Goal: Task Accomplishment & Management: Use online tool/utility

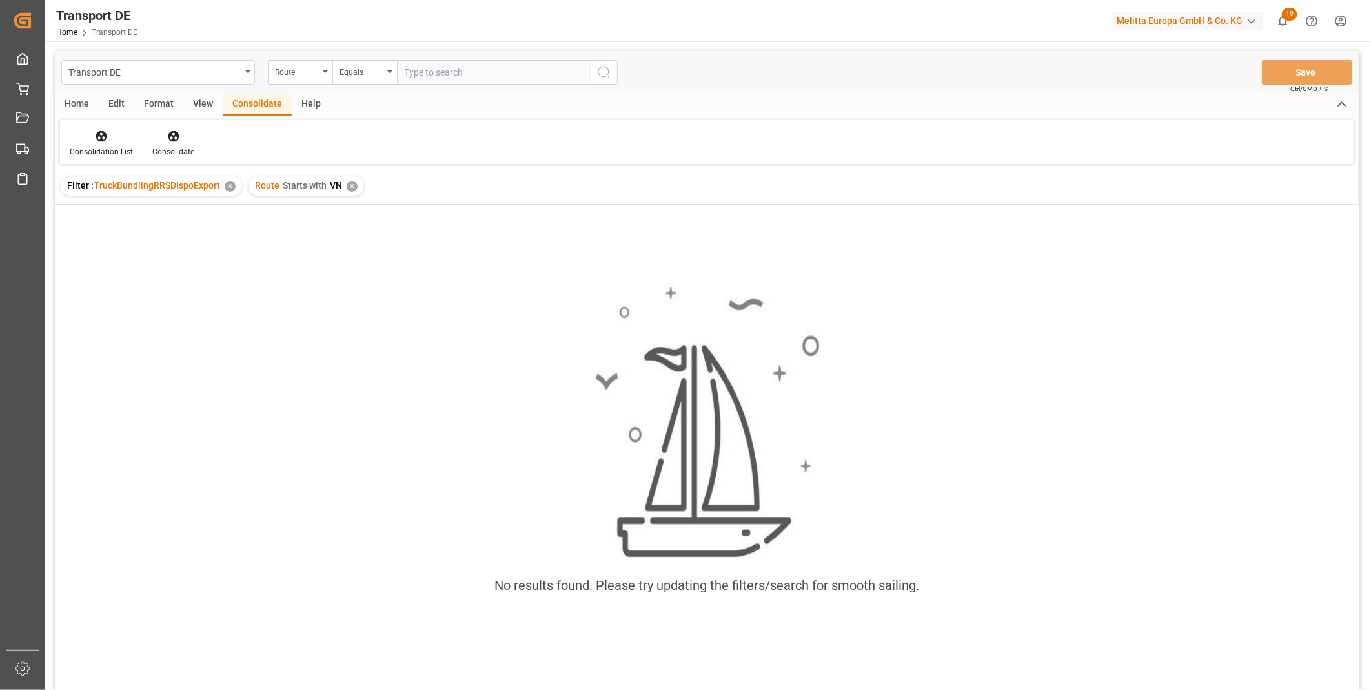
click at [347, 194] on div "Route Starts with VN ✕" at bounding box center [307, 185] width 116 height 19
click at [349, 192] on div "Route Starts with VN ✕" at bounding box center [307, 185] width 116 height 19
drag, startPoint x: 349, startPoint y: 192, endPoint x: 351, endPoint y: 185, distance: 7.2
click at [351, 185] on div "✕" at bounding box center [352, 186] width 11 height 11
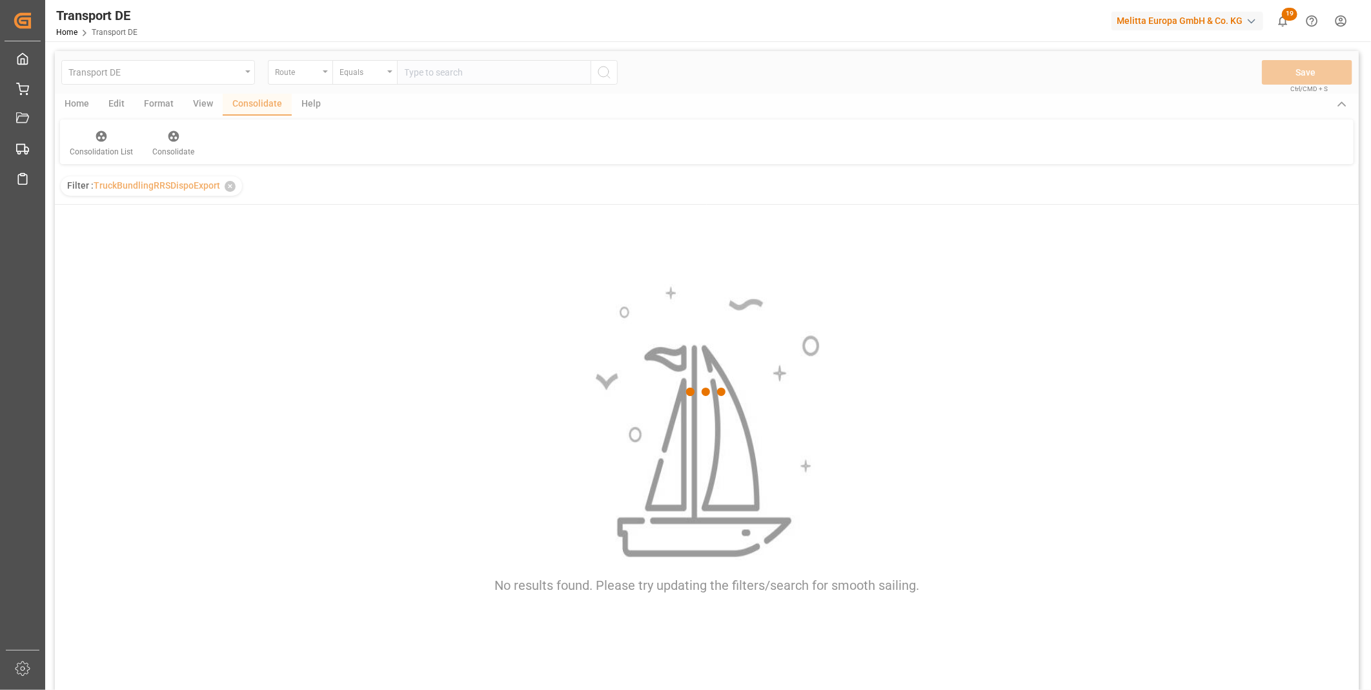
click at [356, 85] on div at bounding box center [707, 392] width 1304 height 682
click at [360, 76] on div at bounding box center [707, 392] width 1304 height 682
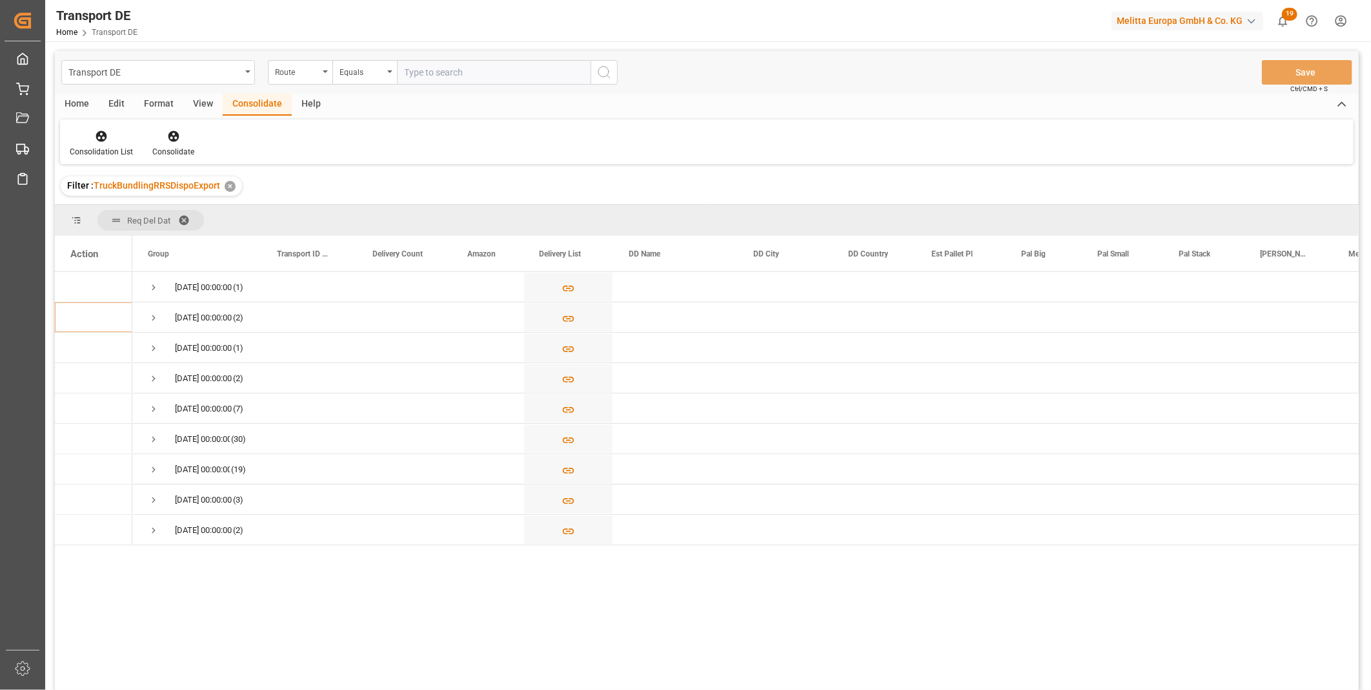
click at [360, 76] on div "Equals" at bounding box center [362, 70] width 44 height 15
click at [376, 218] on div "Starts with" at bounding box center [429, 212] width 192 height 27
type input "BO"
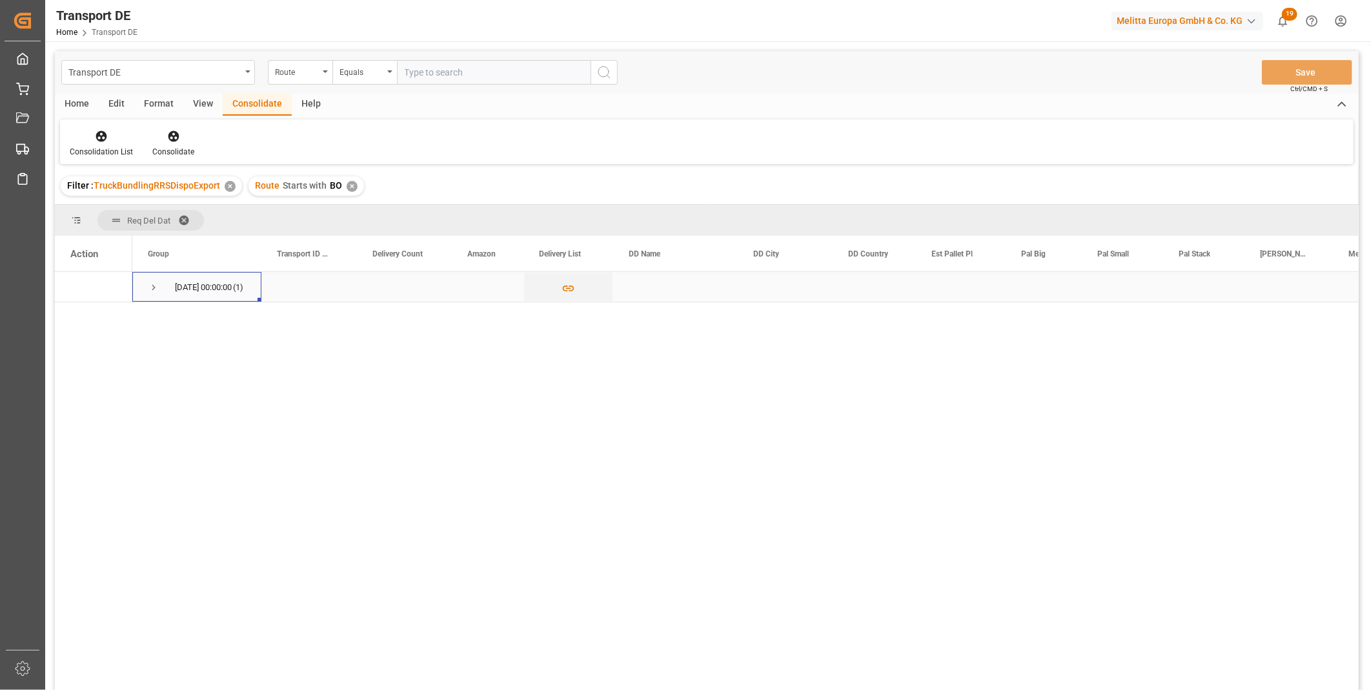
click at [159, 282] on span "[DATE] 00:00:00 (1)" at bounding box center [197, 286] width 98 height 28
click at [150, 287] on span "Press SPACE to select this row." at bounding box center [154, 287] width 12 height 12
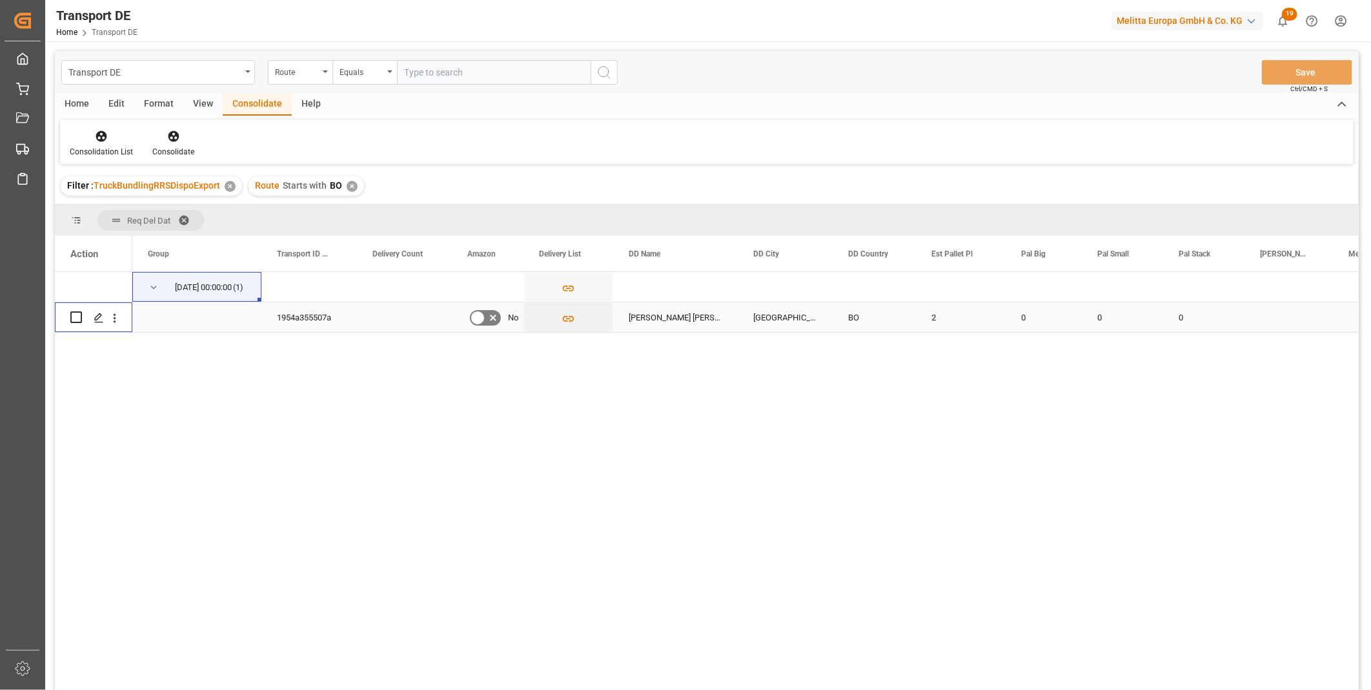
click at [80, 318] on input "Press Space to toggle row selection (unchecked)" at bounding box center [76, 317] width 12 height 12
checkbox input "true"
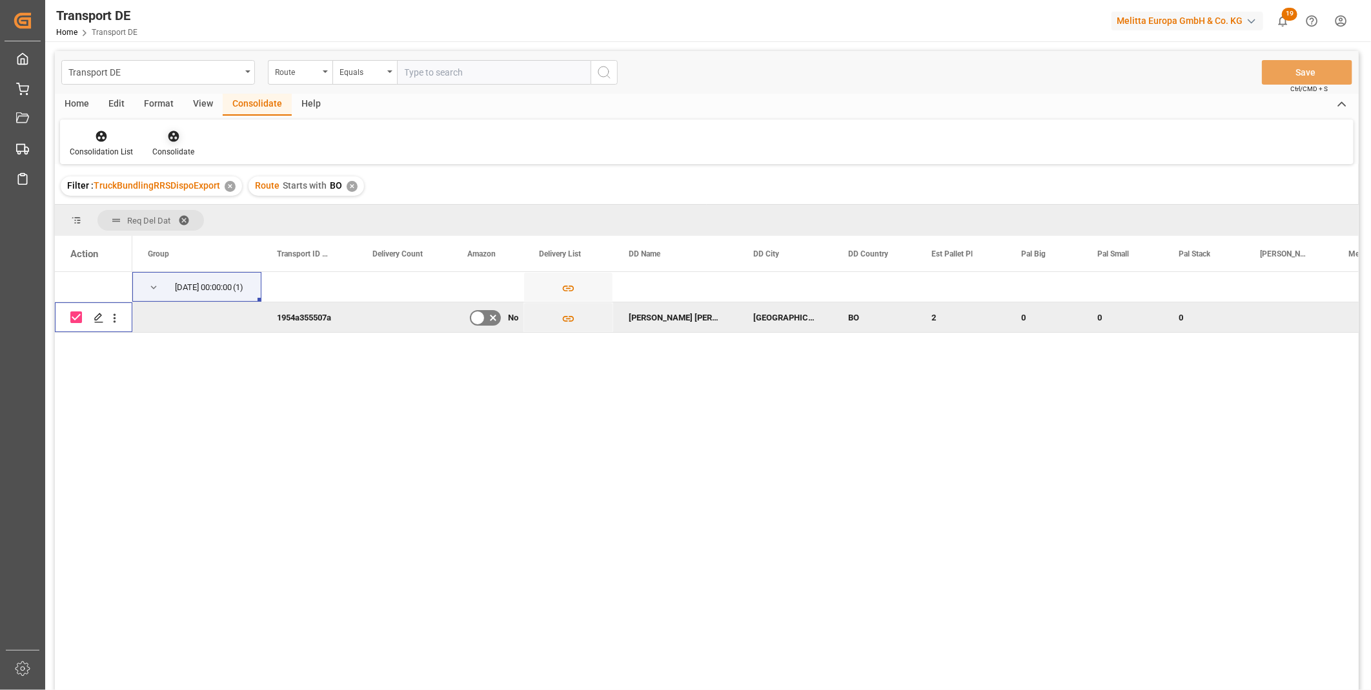
click at [178, 147] on div "Consolidate" at bounding box center [173, 152] width 42 height 12
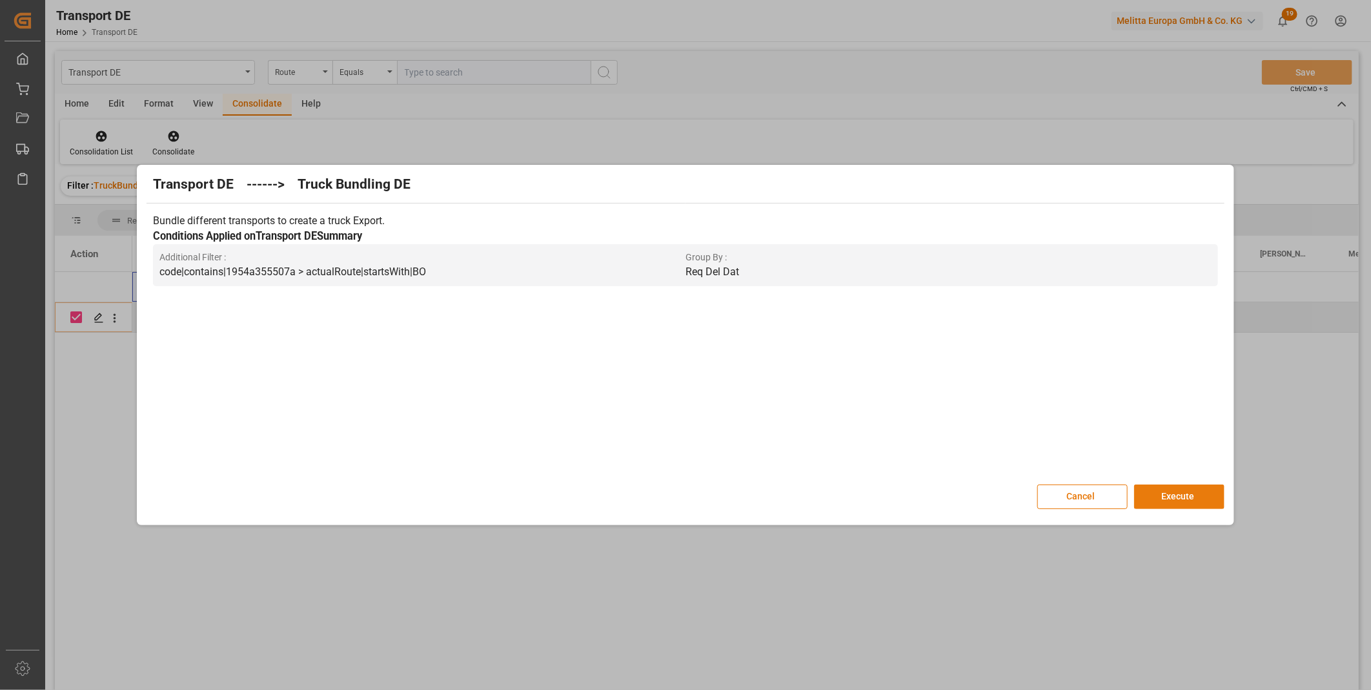
click at [1191, 501] on button "Execute" at bounding box center [1179, 496] width 90 height 25
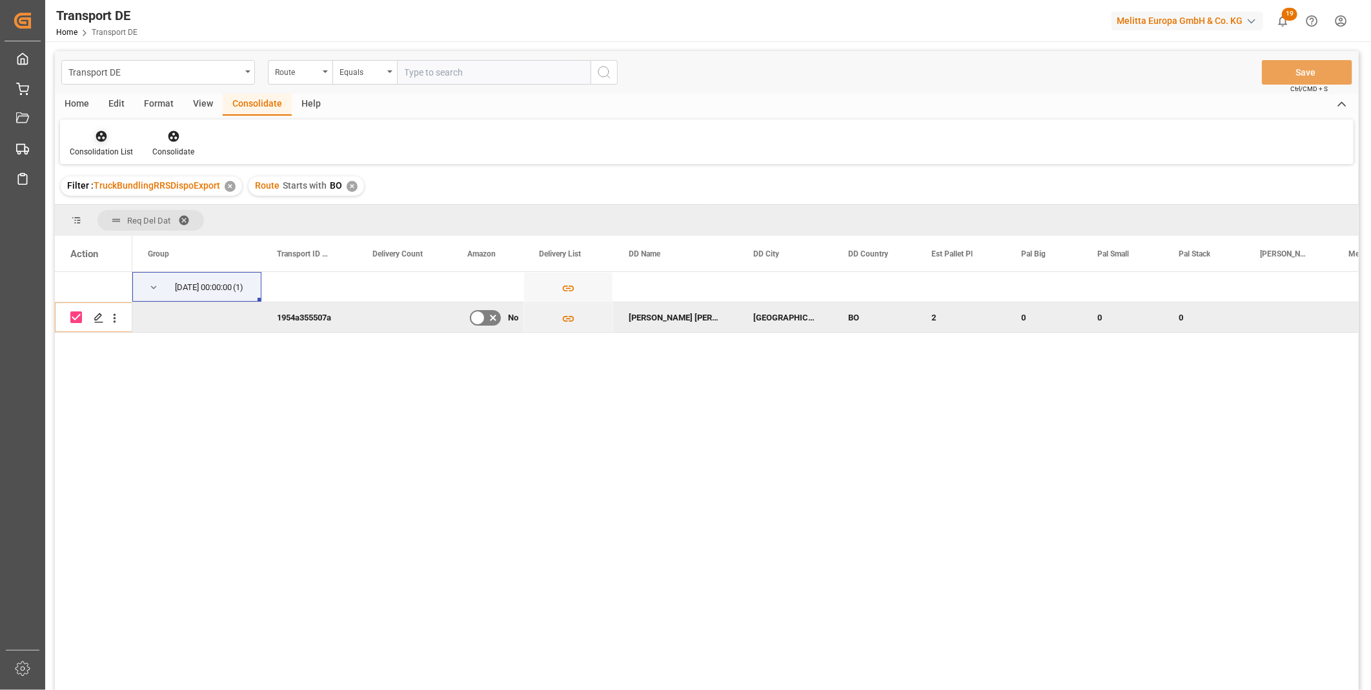
click at [118, 129] on div at bounding box center [101, 136] width 63 height 14
click at [139, 233] on div "Truck Bundling RRS Dispo Export" at bounding box center [147, 236] width 134 height 14
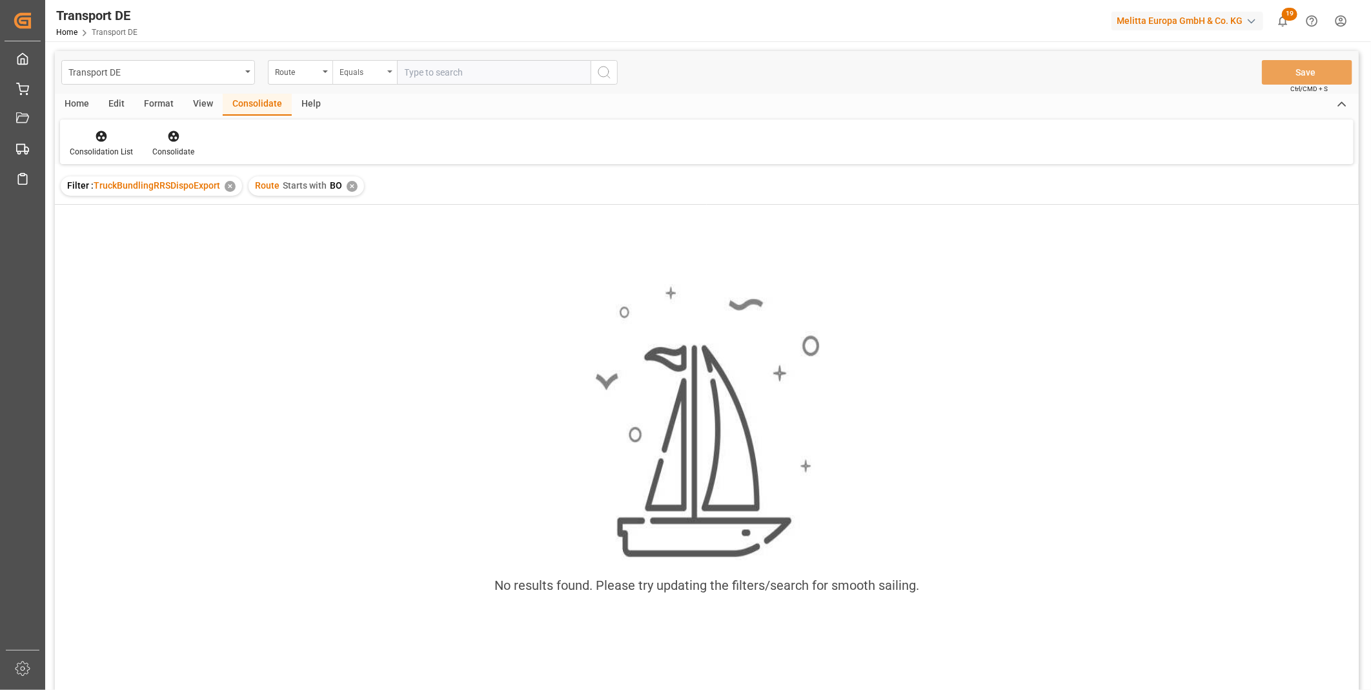
click at [373, 69] on div "Equals" at bounding box center [362, 70] width 44 height 15
click at [309, 187] on span "Starts with" at bounding box center [305, 185] width 44 height 10
drag, startPoint x: 356, startPoint y: 188, endPoint x: 356, endPoint y: 175, distance: 12.9
click at [355, 188] on div "Route Starts with BO ✕" at bounding box center [307, 185] width 116 height 19
click at [351, 186] on div "✕" at bounding box center [352, 186] width 11 height 11
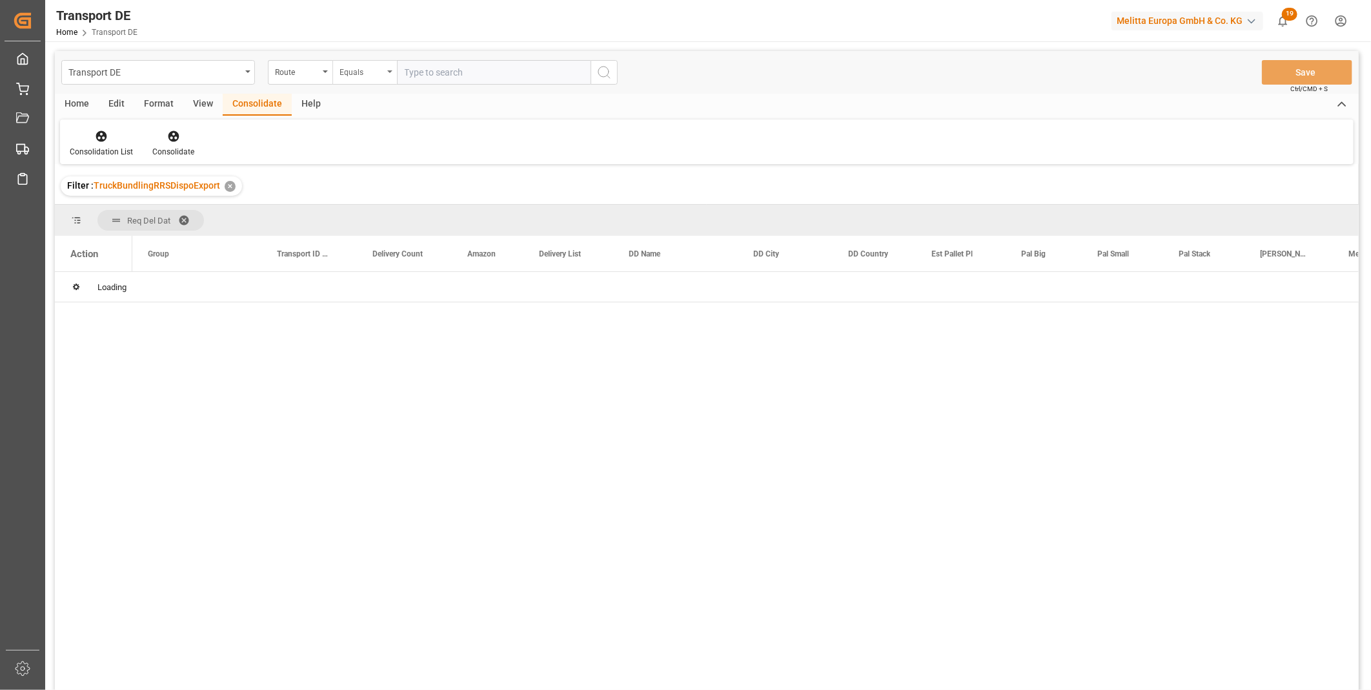
click at [377, 71] on div "Equals" at bounding box center [362, 70] width 44 height 15
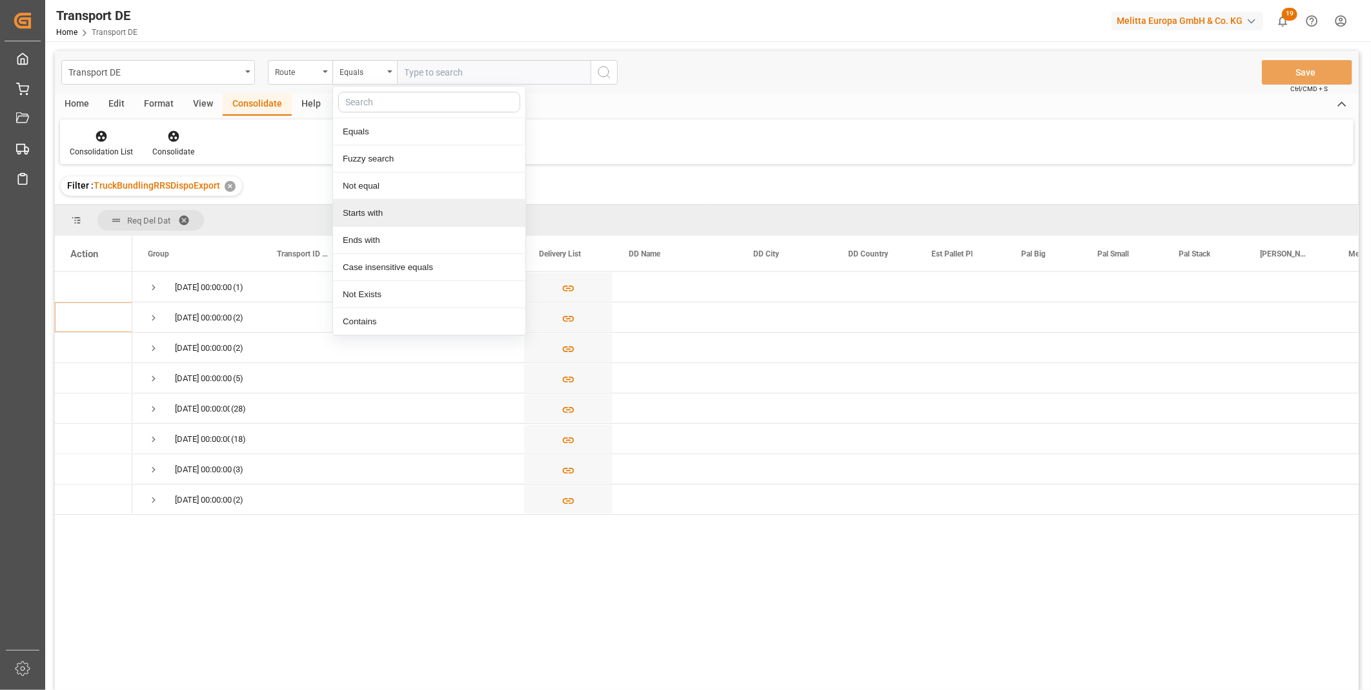
click at [365, 205] on div "Starts with" at bounding box center [429, 212] width 192 height 27
type input "GB"
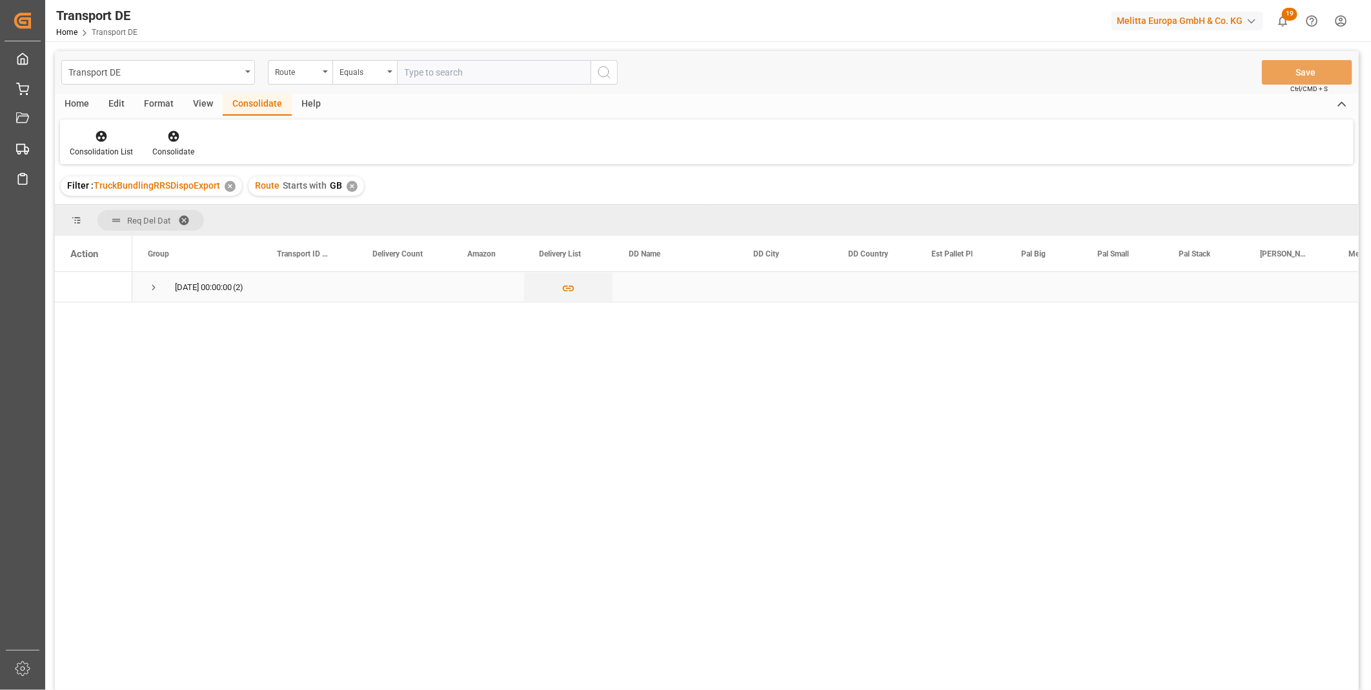
click at [150, 291] on span "Press SPACE to select this row." at bounding box center [154, 287] width 12 height 12
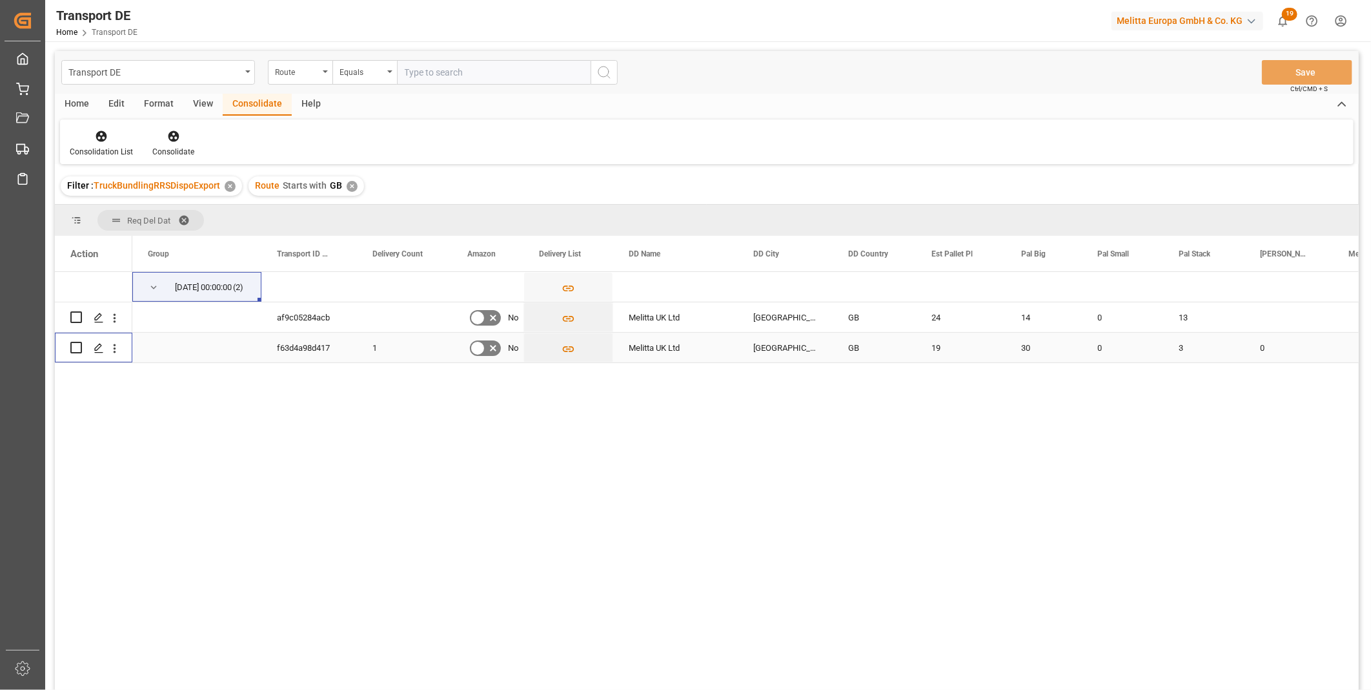
click at [76, 351] on input "Press Space to toggle row selection (unchecked)" at bounding box center [76, 348] width 12 height 12
checkbox input "true"
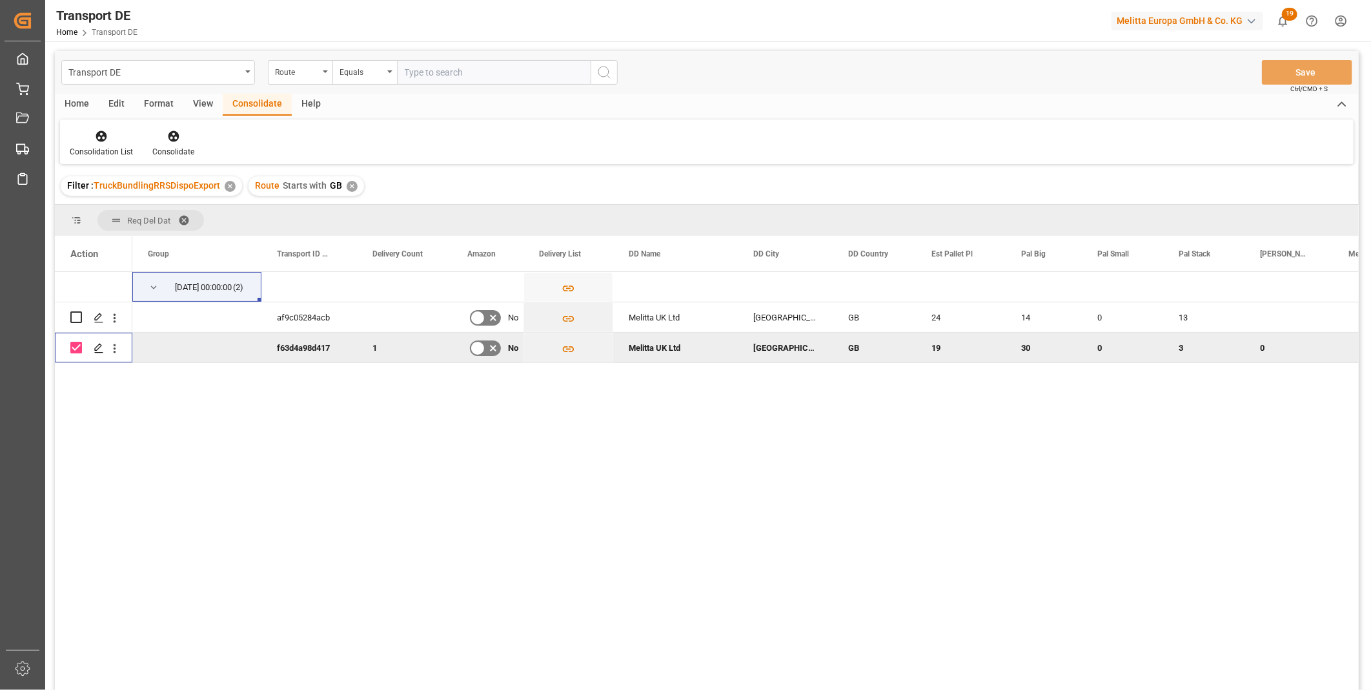
click at [83, 345] on div "Press SPACE to deselect this row." at bounding box center [93, 347] width 46 height 28
click at [76, 312] on input "Press Space to toggle row selection (unchecked)" at bounding box center [76, 317] width 12 height 12
checkbox input "true"
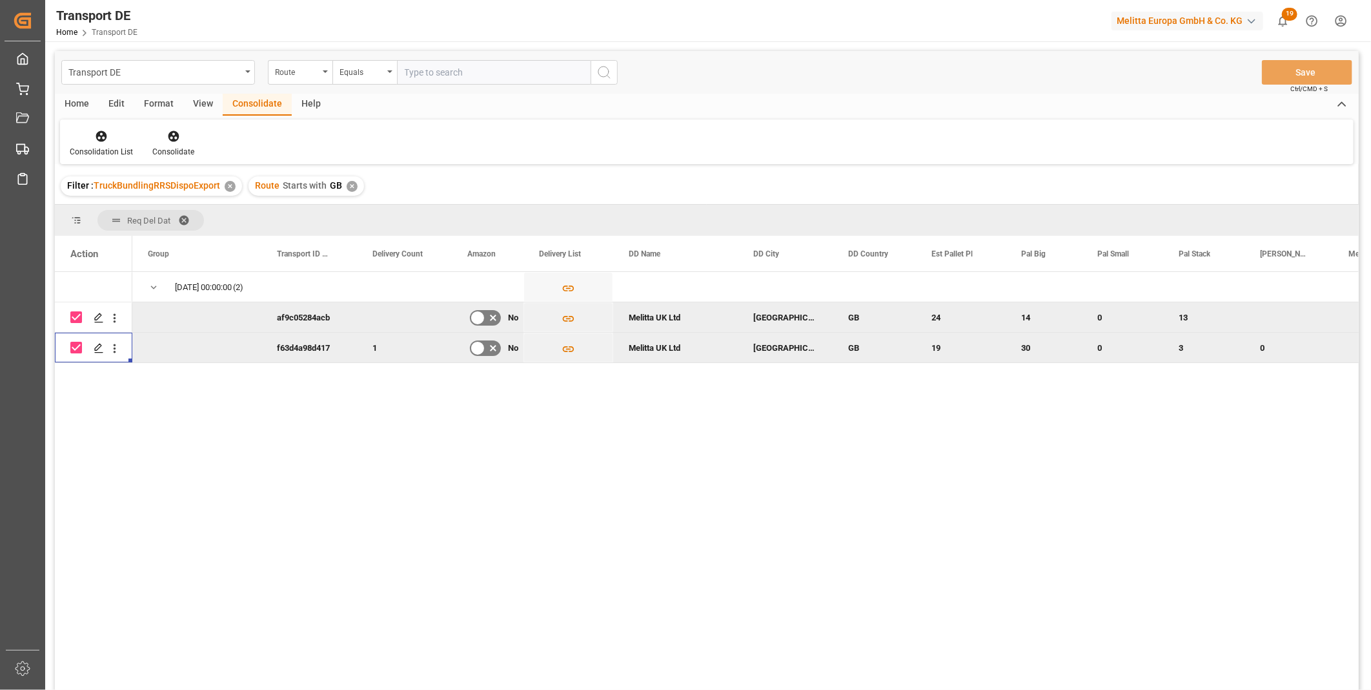
click at [77, 346] on input "Press Space to toggle row selection (checked)" at bounding box center [76, 348] width 12 height 12
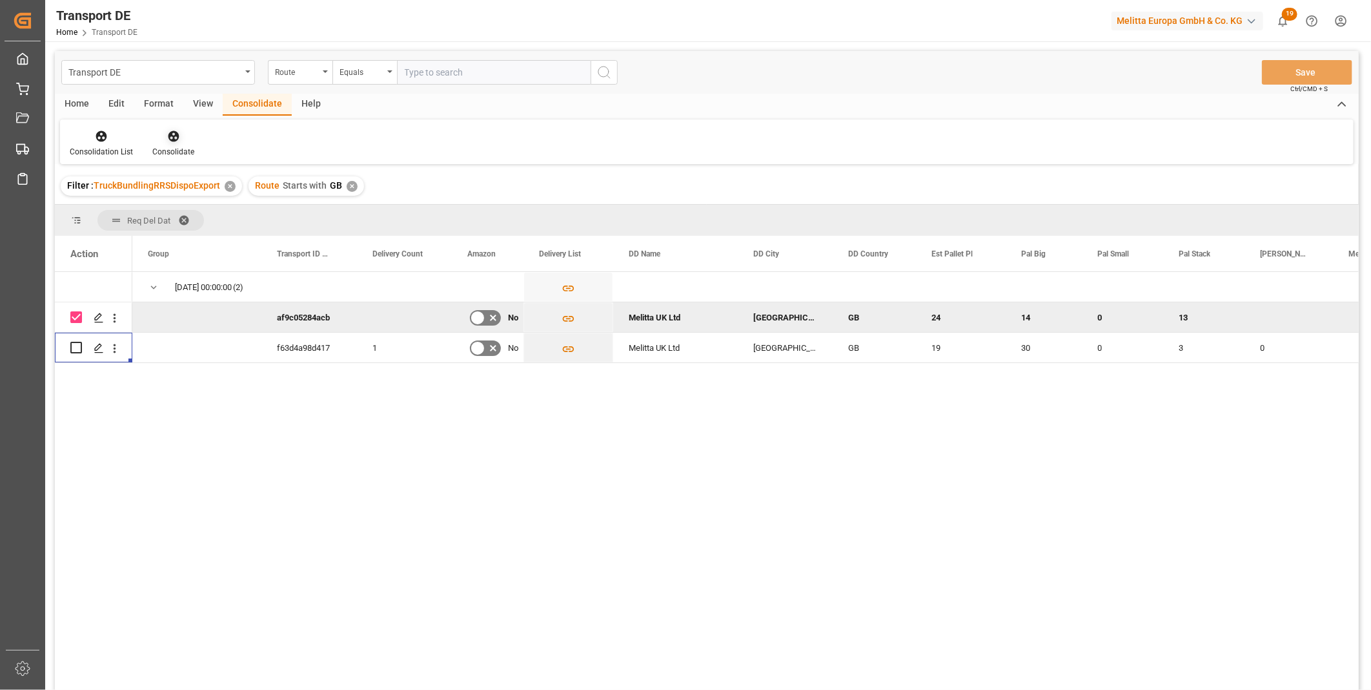
click at [173, 131] on icon at bounding box center [173, 136] width 11 height 11
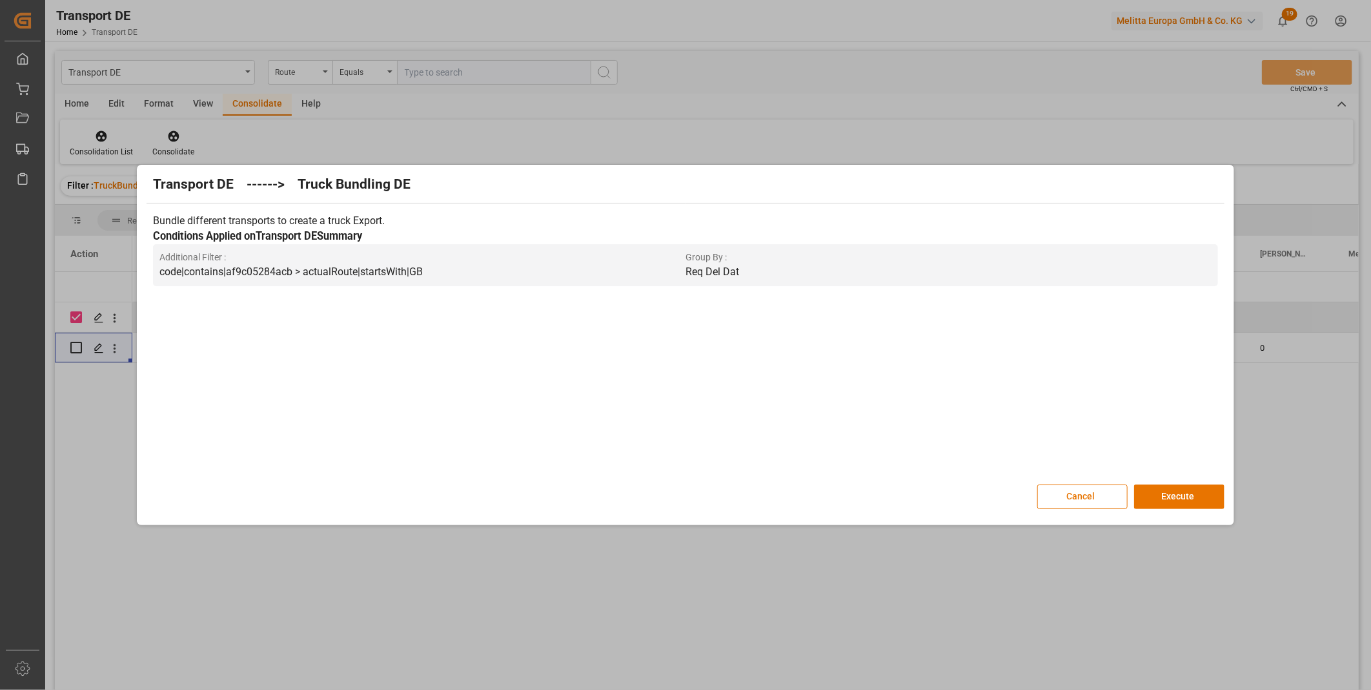
click at [1172, 483] on div "Transport DE ------> Truck Bundling DE Bundle different transports to create a …" at bounding box center [685, 345] width 1090 height 354
click at [1172, 486] on button "Execute" at bounding box center [1179, 496] width 90 height 25
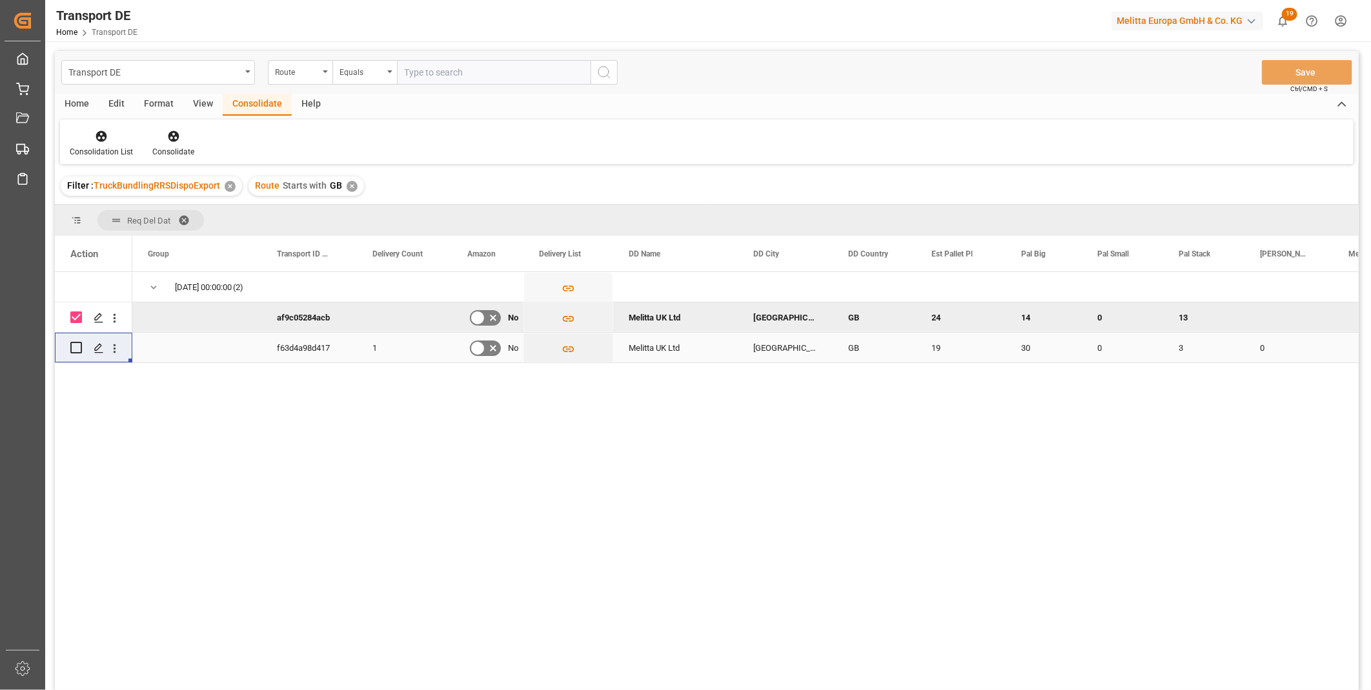
click at [76, 343] on input "Press Space to toggle row selection (unchecked)" at bounding box center [76, 348] width 12 height 12
checkbox input "true"
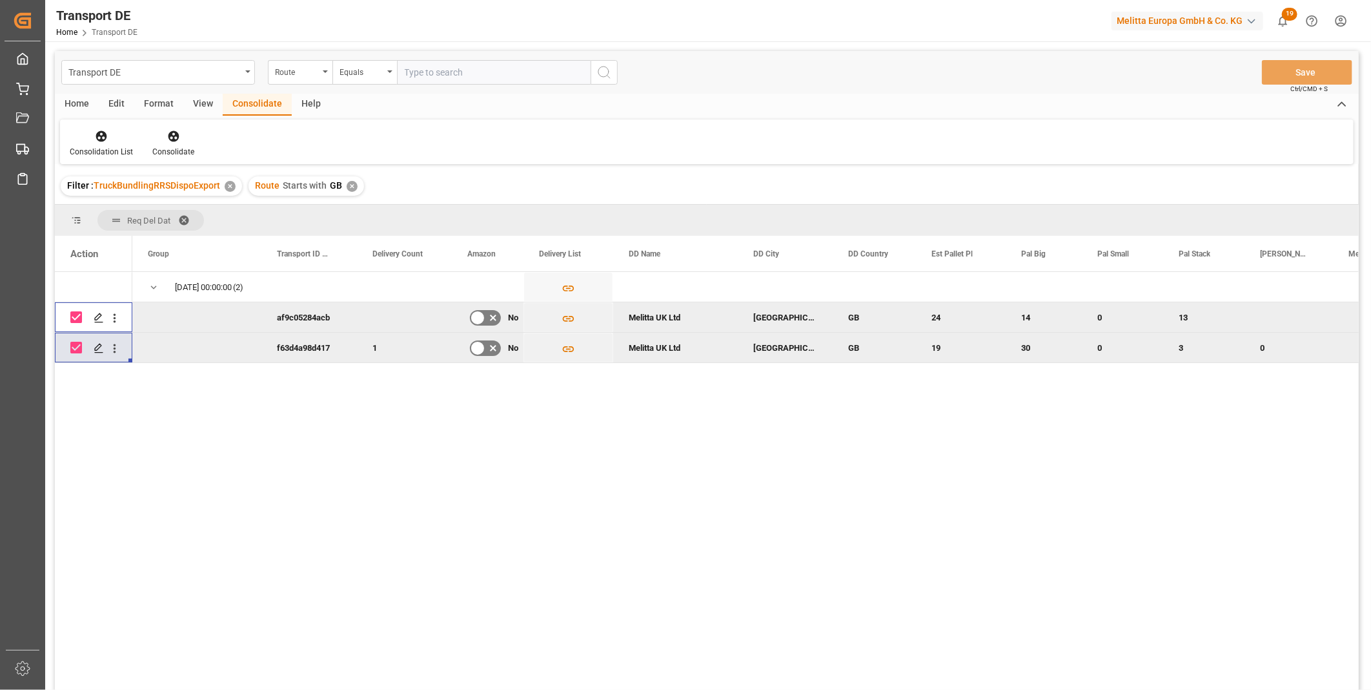
click at [79, 316] on input "Press Space to toggle row selection (checked)" at bounding box center [76, 317] width 12 height 12
checkbox input "false"
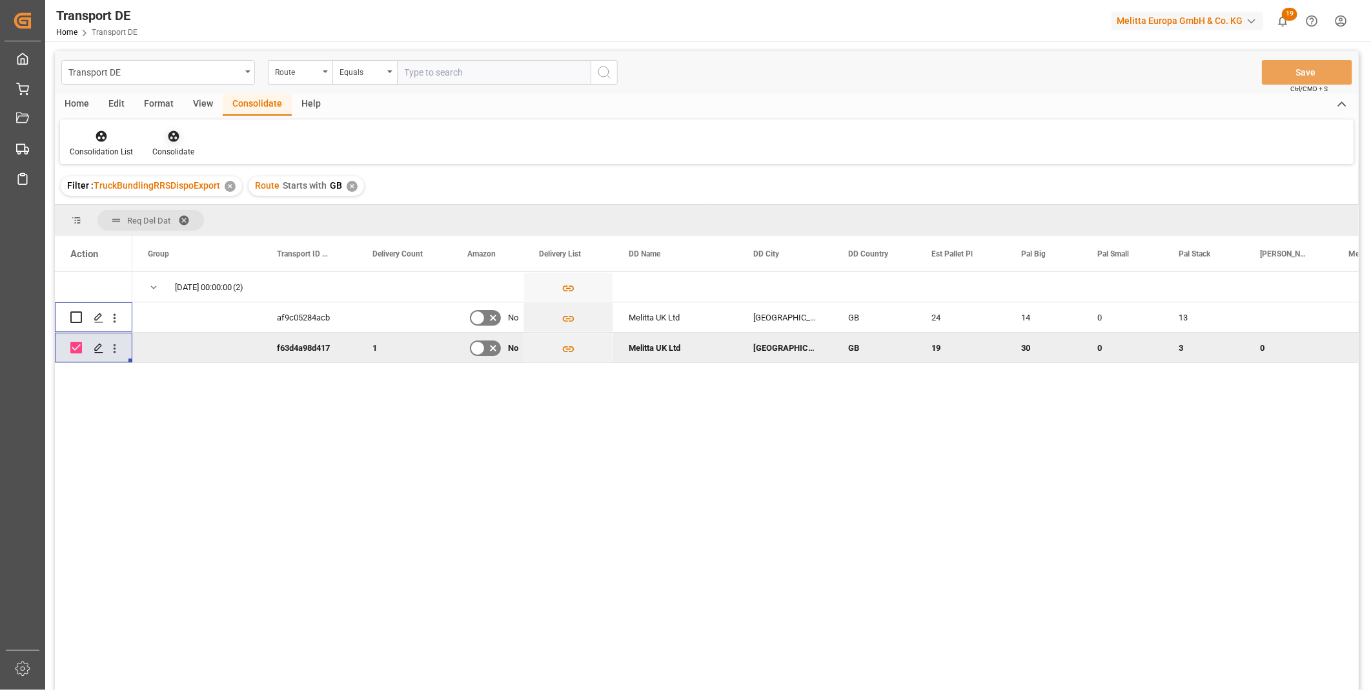
click at [188, 138] on div at bounding box center [173, 136] width 42 height 14
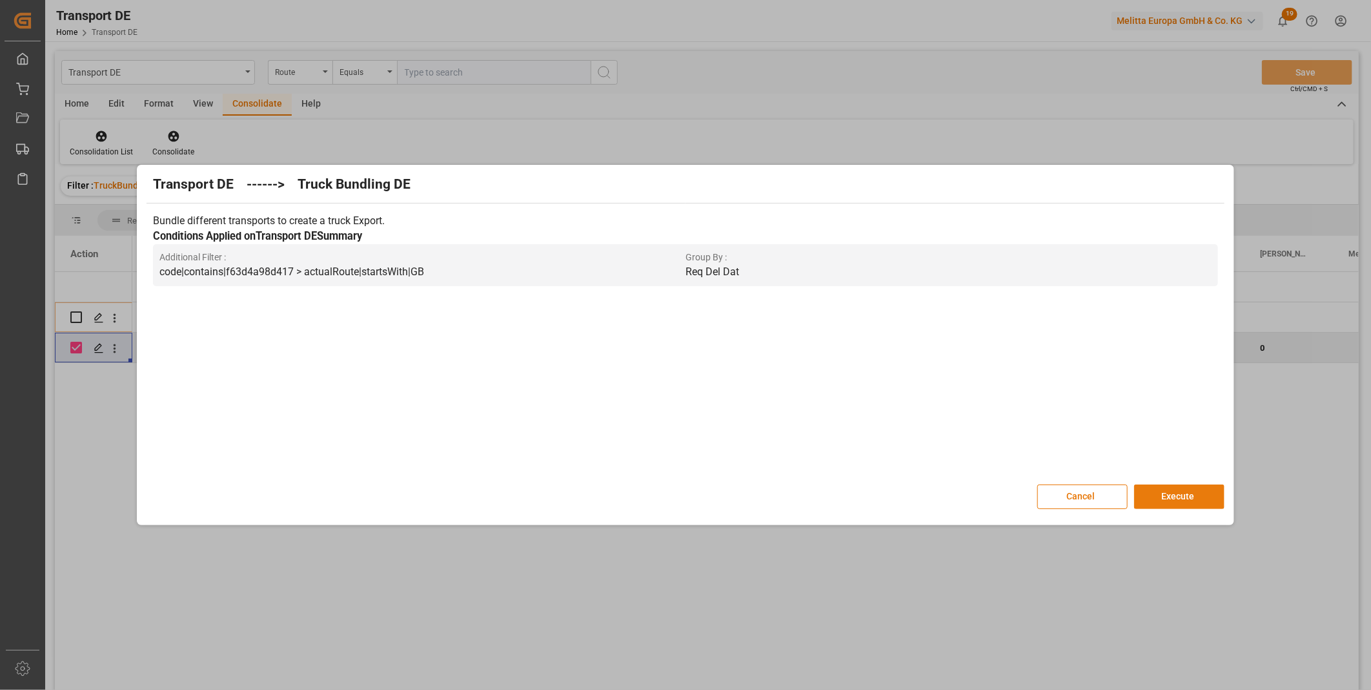
click at [1148, 495] on button "Execute" at bounding box center [1179, 496] width 90 height 25
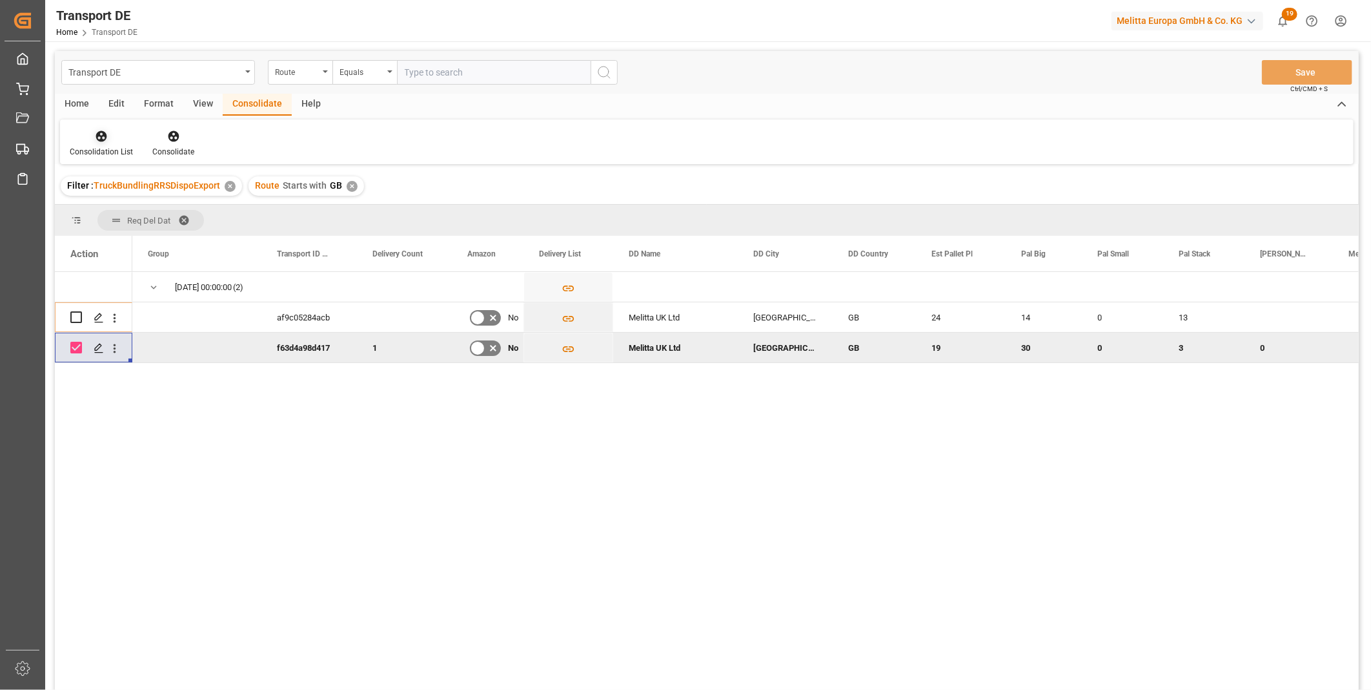
click at [108, 137] on div at bounding box center [101, 136] width 63 height 14
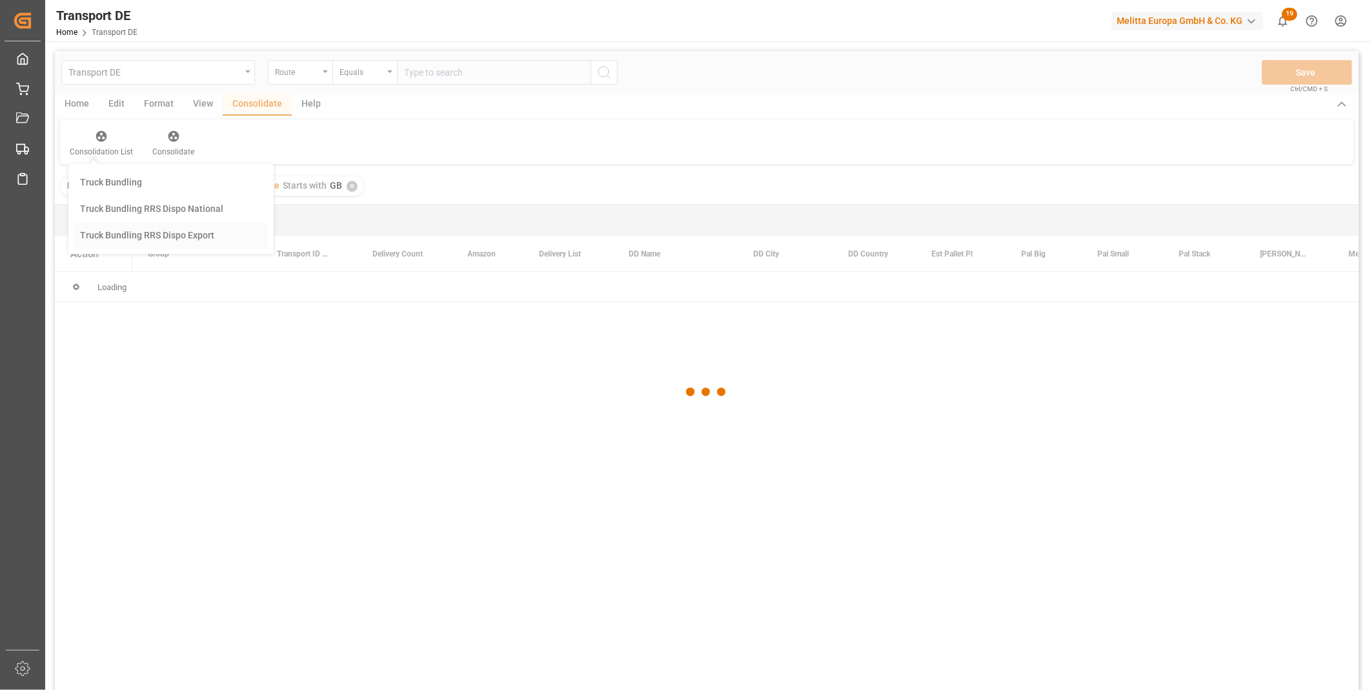
click at [139, 227] on div "Transport DE Route Equals Save Ctrl/CMD + S Home Edit Format View Consolidate H…" at bounding box center [707, 387] width 1304 height 673
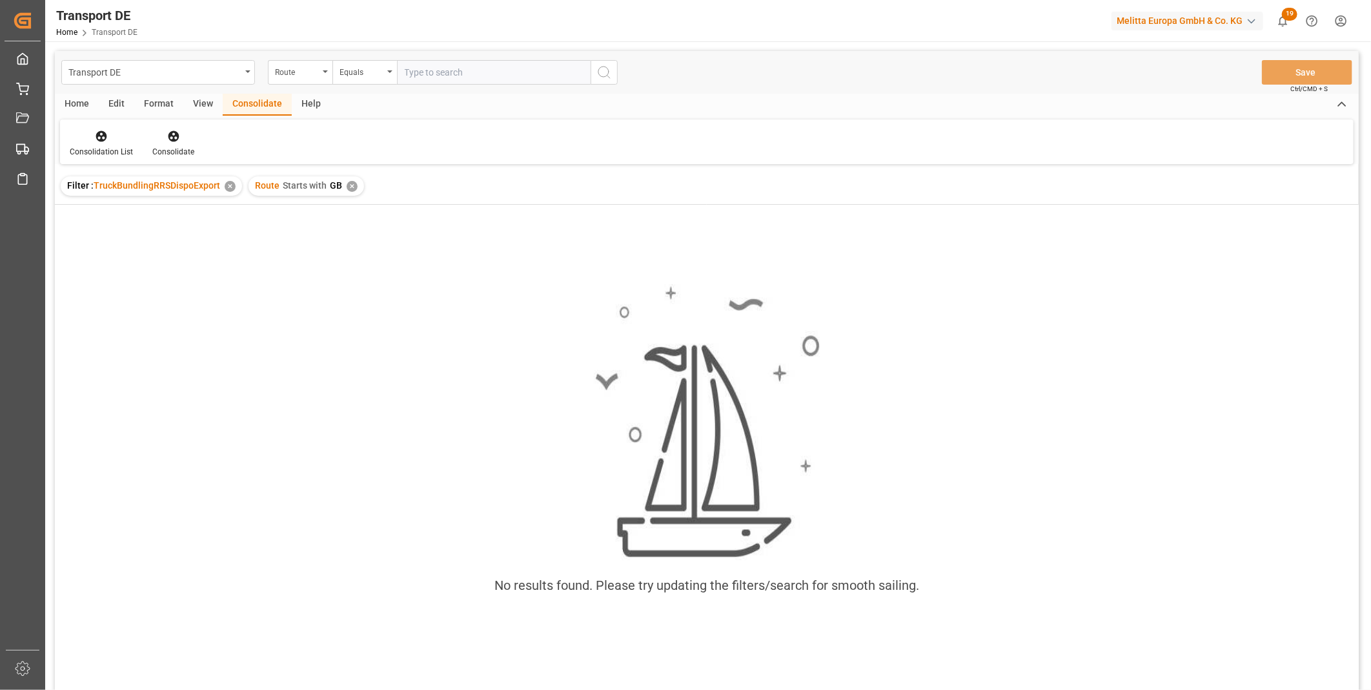
click at [353, 183] on div "✕" at bounding box center [352, 186] width 11 height 11
